Goal: Task Accomplishment & Management: Manage account settings

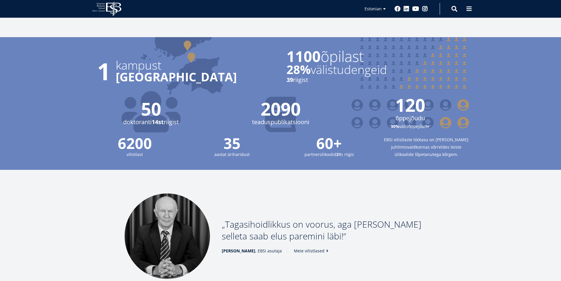
scroll to position [766, 0]
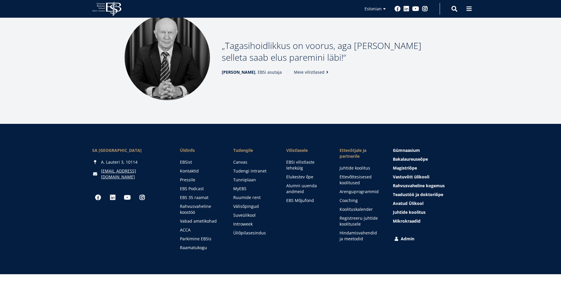
click at [406, 239] on link "Admin" at bounding box center [432, 239] width 76 height 6
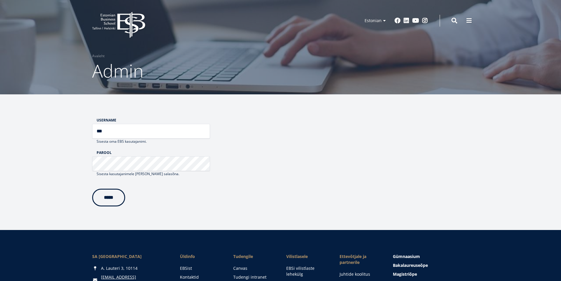
type input "***"
click at [97, 195] on input "*****" at bounding box center [108, 196] width 33 height 18
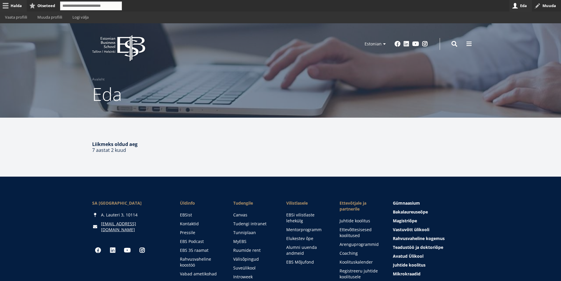
click at [11, 8] on link "Halda" at bounding box center [13, 5] width 27 height 11
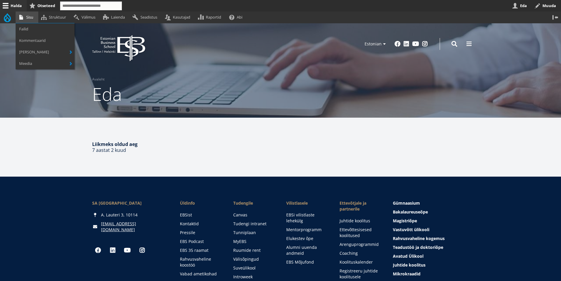
click at [28, 16] on link "Sisu" at bounding box center [27, 16] width 23 height 11
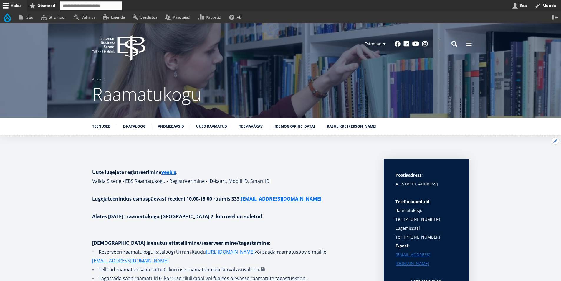
click at [554, 142] on button "Avatud Teenused seaded" at bounding box center [556, 141] width 8 height 8
click at [541, 155] on link "Muuda" at bounding box center [545, 157] width 27 height 6
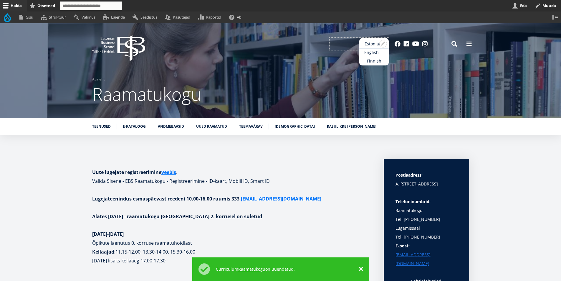
click at [367, 54] on link "English" at bounding box center [373, 52] width 29 height 9
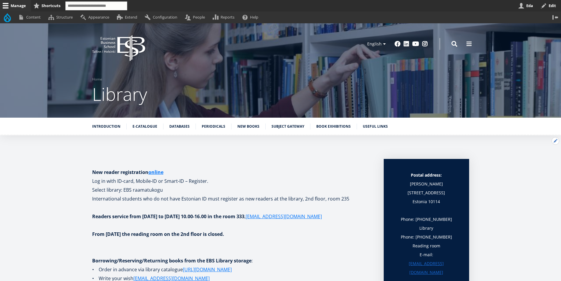
click at [554, 138] on button "Open Introduction configuration options" at bounding box center [556, 141] width 8 height 8
click at [533, 156] on link "Edit" at bounding box center [544, 157] width 32 height 6
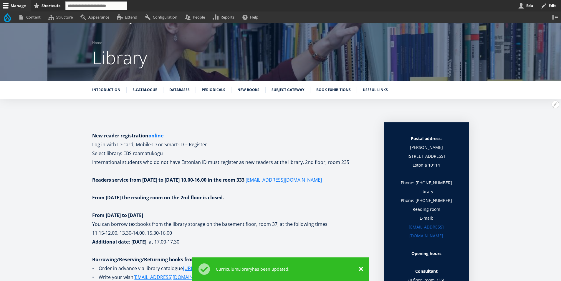
scroll to position [88, 0]
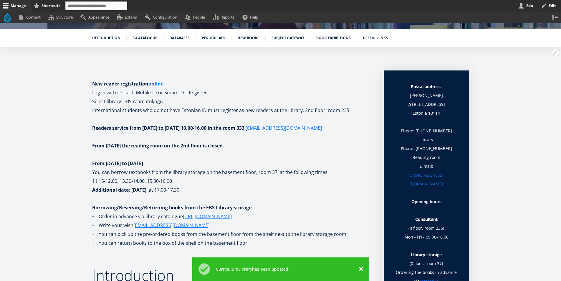
click at [229, 190] on p "Additional date: 2 September , at 17.00-17.30" at bounding box center [232, 194] width 280 height 18
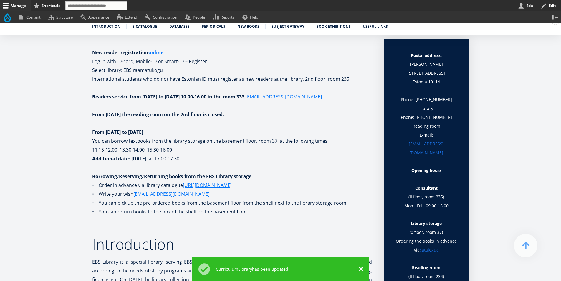
scroll to position [118, 0]
